Goal: Obtain resource: Download file/media

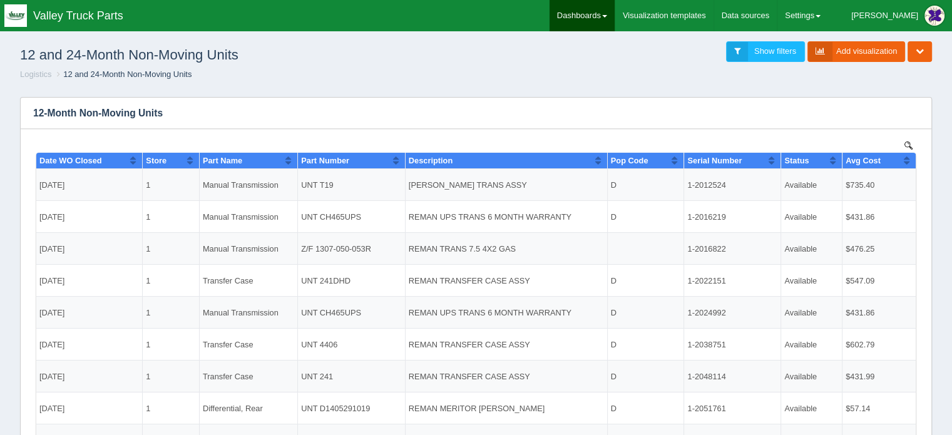
click at [611, 9] on link "Dashboards" at bounding box center [582, 15] width 65 height 31
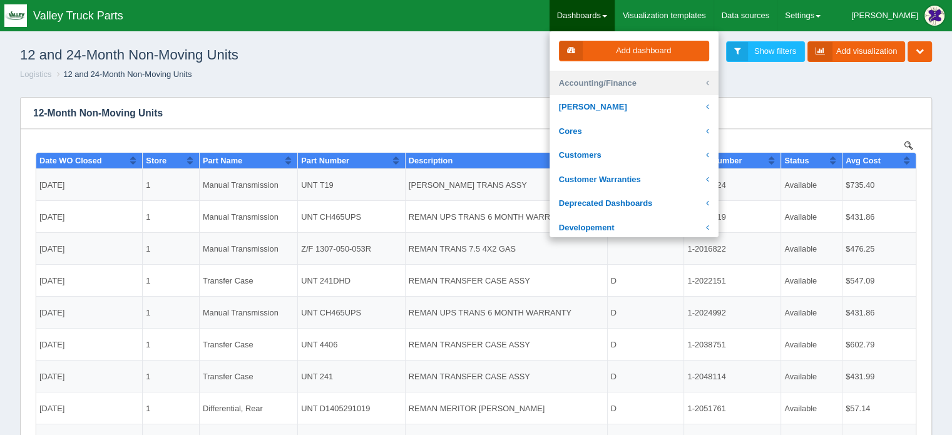
click at [643, 78] on link "Accounting/Finance" at bounding box center [634, 83] width 169 height 24
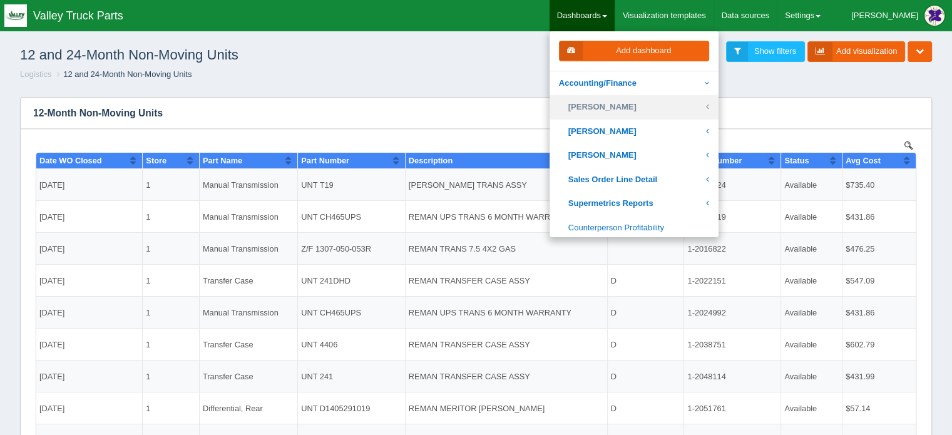
click at [643, 105] on link "[PERSON_NAME]" at bounding box center [634, 107] width 169 height 24
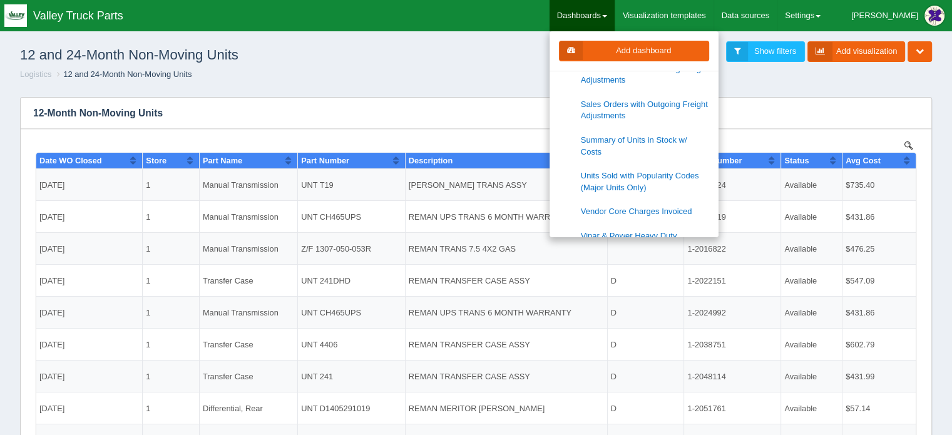
scroll to position [376, 0]
click at [654, 165] on link "Units Sold with Popularity Codes (Major Units Only)" at bounding box center [634, 180] width 169 height 36
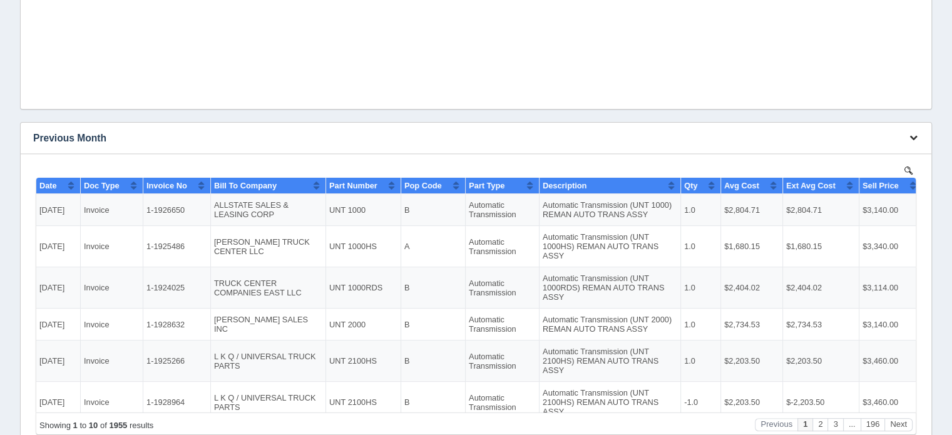
click at [911, 135] on icon "button" at bounding box center [913, 137] width 8 height 8
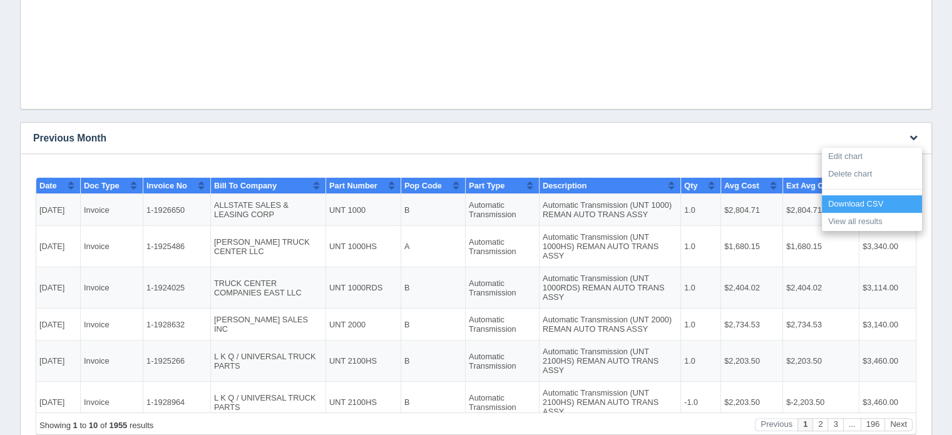
click at [855, 202] on link "Download CSV" at bounding box center [872, 204] width 100 height 18
